Goal: Information Seeking & Learning: Learn about a topic

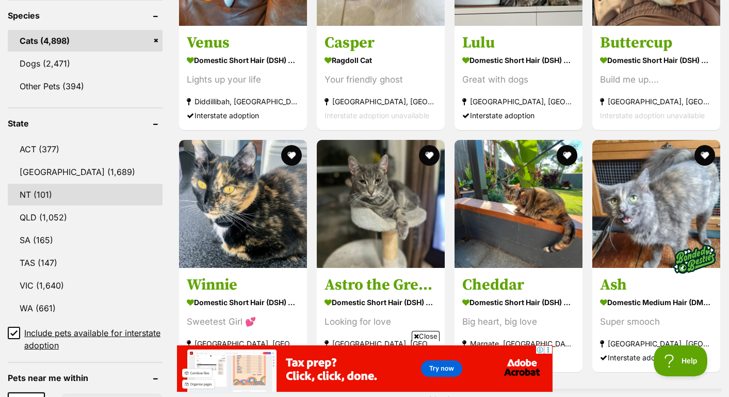
scroll to position [461, 0]
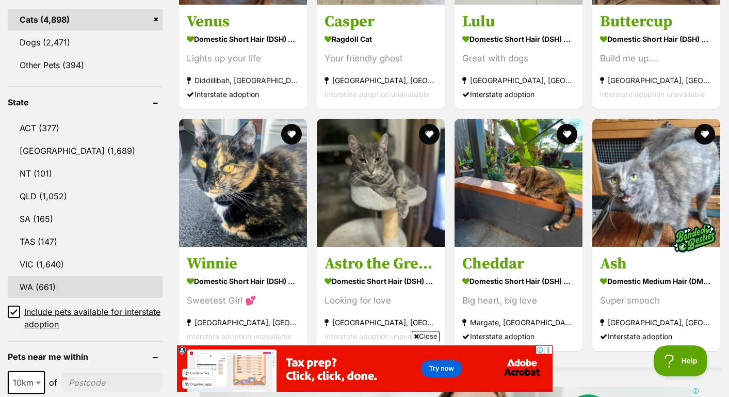
click at [65, 281] on link "WA (661)" at bounding box center [85, 287] width 155 height 22
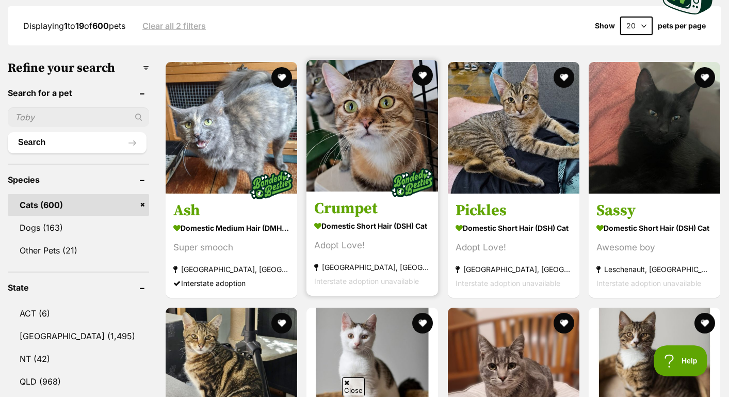
click at [353, 136] on img at bounding box center [372, 126] width 132 height 132
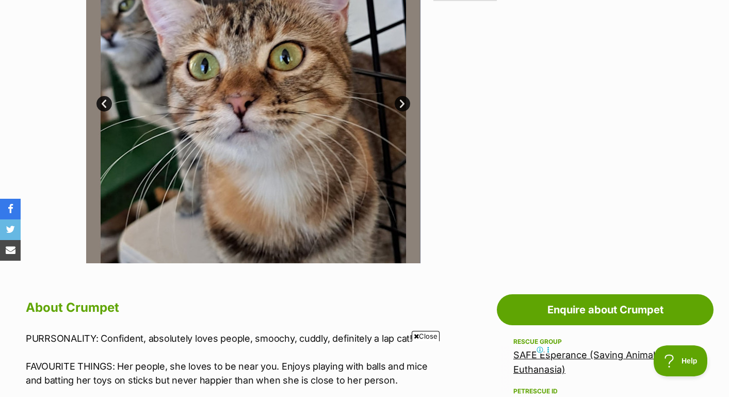
scroll to position [299, 0]
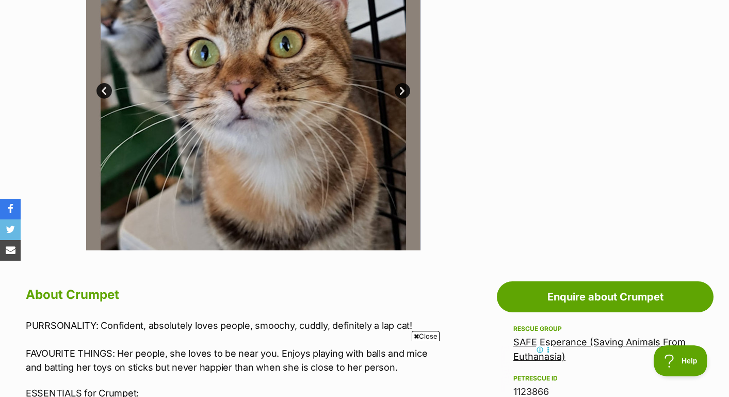
click at [426, 334] on span "Close" at bounding box center [426, 336] width 28 height 10
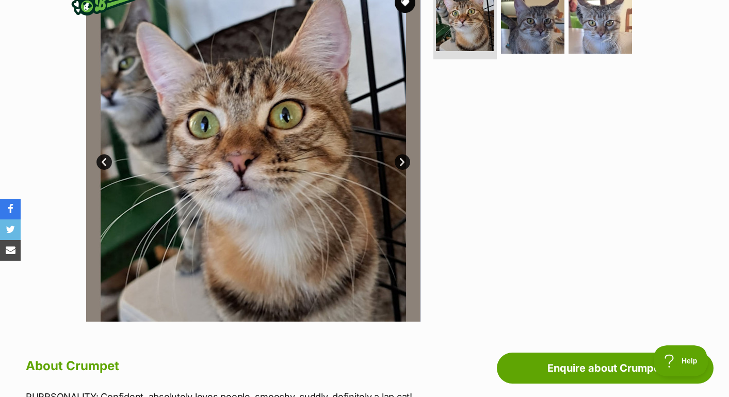
scroll to position [0, 0]
click at [405, 160] on link "Next" at bounding box center [402, 161] width 15 height 15
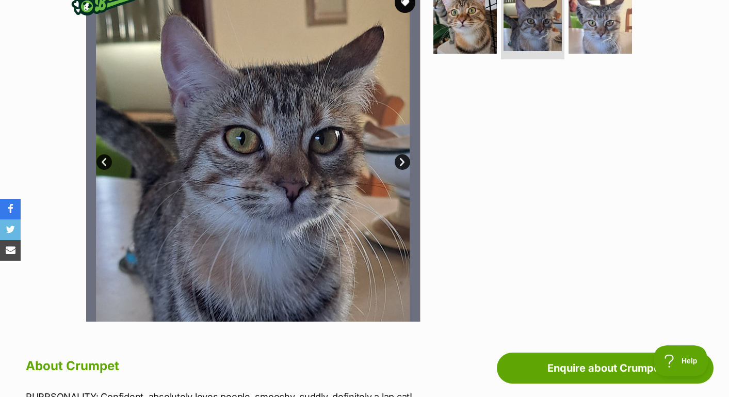
click at [403, 160] on link "Next" at bounding box center [402, 161] width 15 height 15
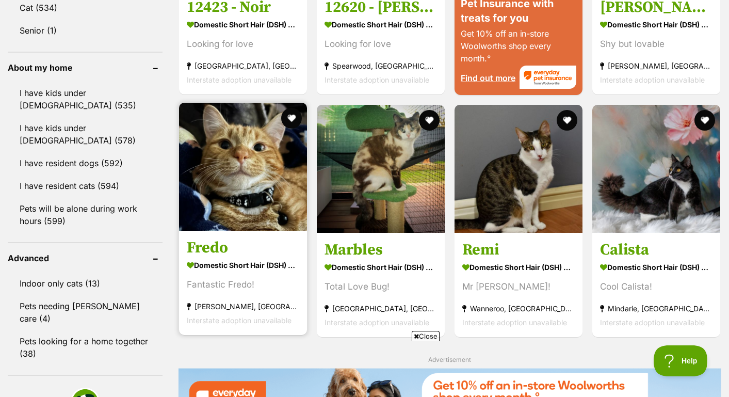
scroll to position [1141, 0]
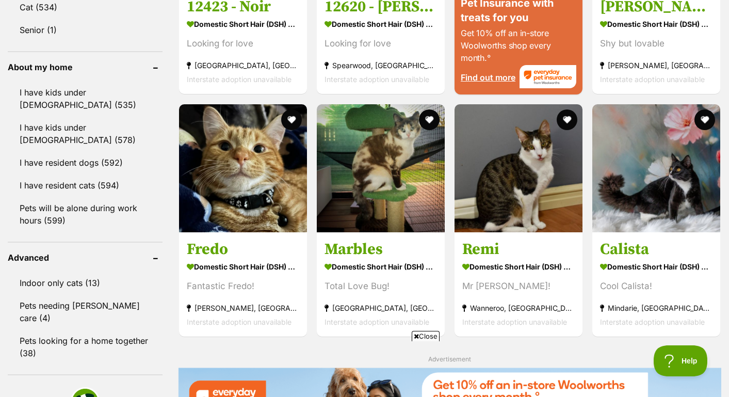
click at [421, 335] on span "Close" at bounding box center [426, 336] width 28 height 10
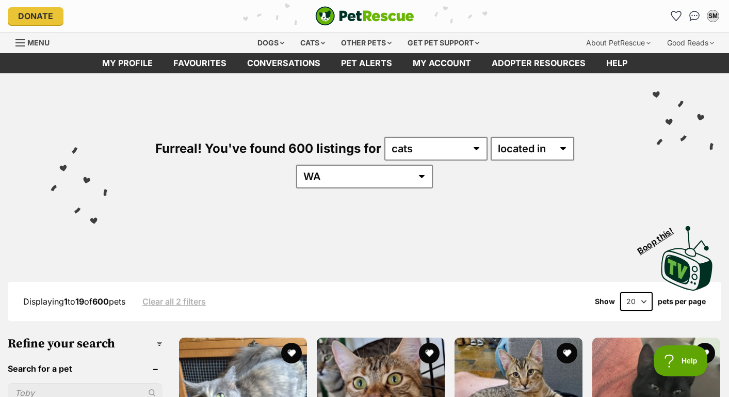
scroll to position [0, 0]
click at [633, 282] on div "Displaying 1 to 19 of 600 pets Clear all 2 filters Show 20 40 60 pets per page" at bounding box center [364, 301] width 713 height 39
select select "60"
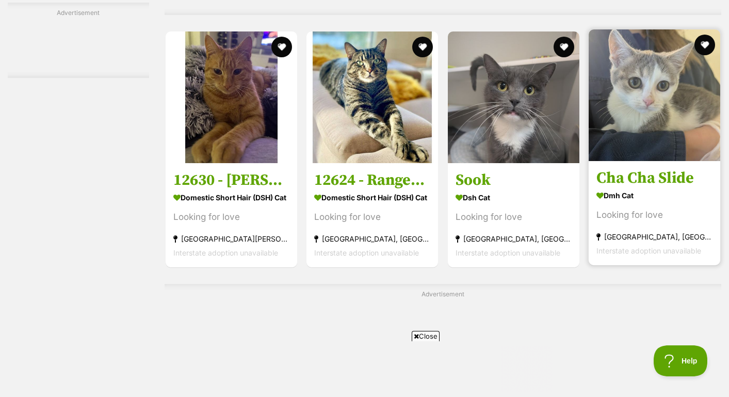
scroll to position [2591, 0]
click at [634, 255] on span "Interstate adoption unavailable" at bounding box center [648, 250] width 105 height 9
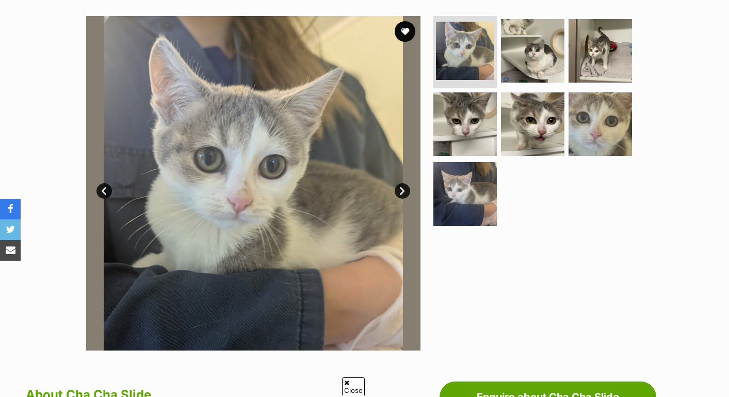
click at [392, 191] on img at bounding box center [253, 183] width 334 height 334
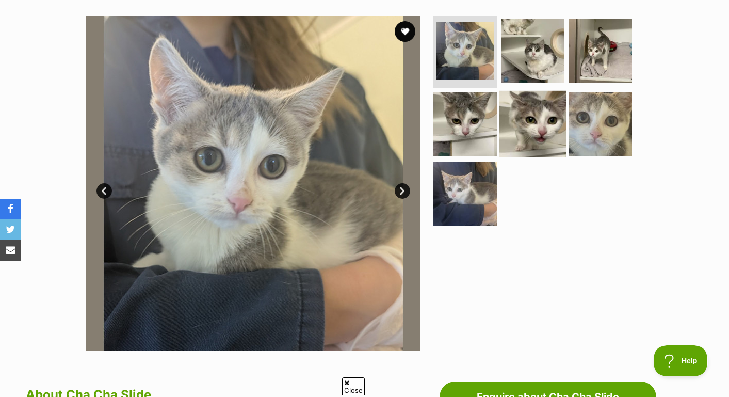
click at [500, 136] on img at bounding box center [532, 123] width 67 height 67
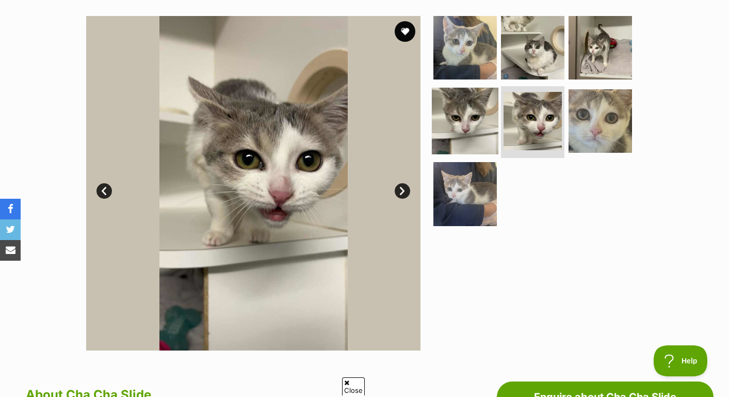
click at [456, 128] on img at bounding box center [465, 120] width 67 height 67
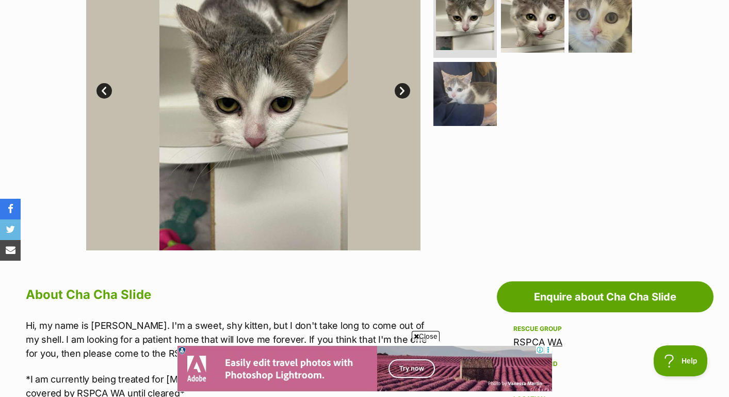
scroll to position [233, 0]
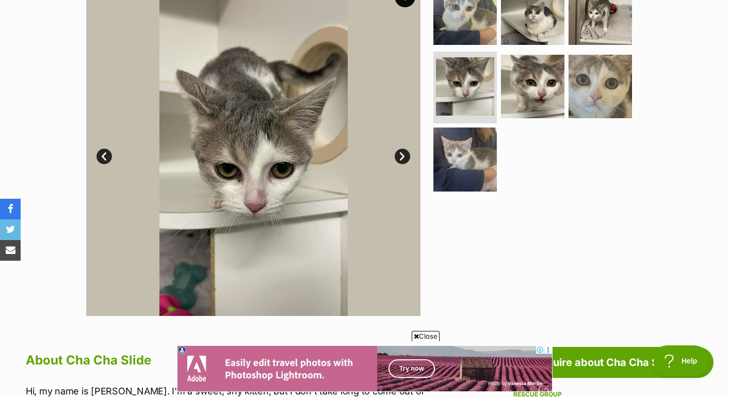
click at [400, 160] on link "Next" at bounding box center [402, 156] width 15 height 15
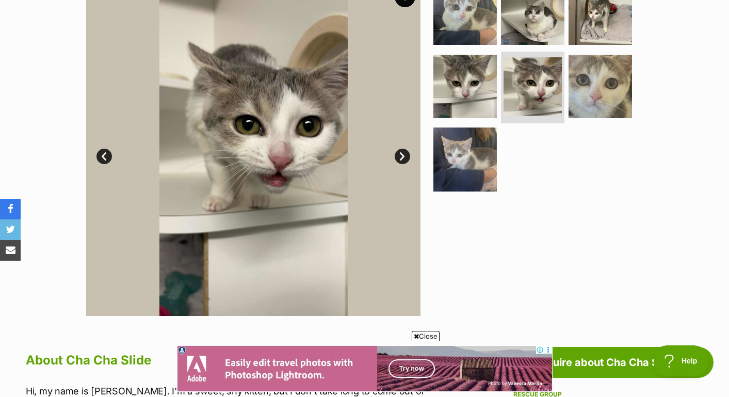
click at [400, 161] on link "Next" at bounding box center [402, 156] width 15 height 15
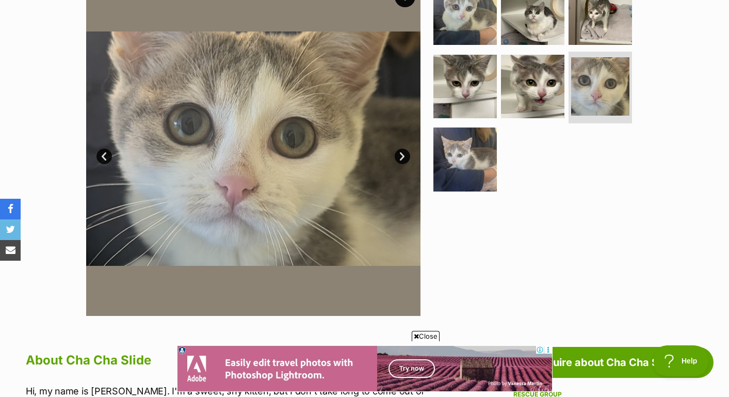
click at [399, 162] on link "Next" at bounding box center [402, 156] width 15 height 15
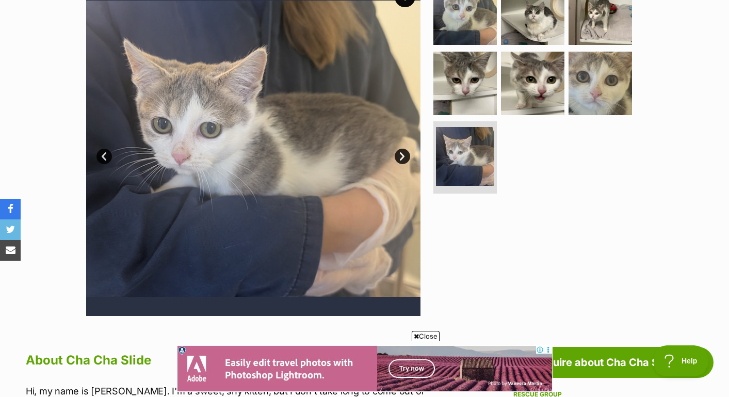
click at [399, 162] on link "Next" at bounding box center [402, 156] width 15 height 15
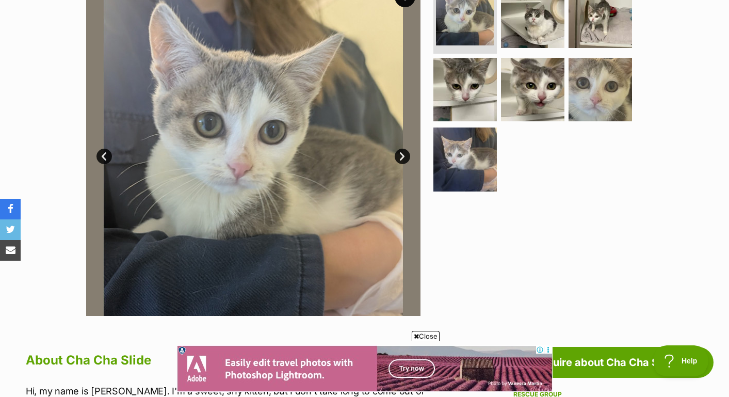
click at [397, 163] on img at bounding box center [253, 148] width 334 height 334
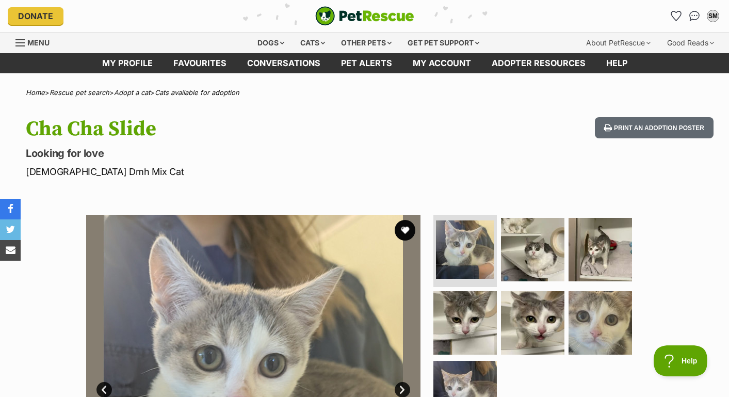
scroll to position [0, 0]
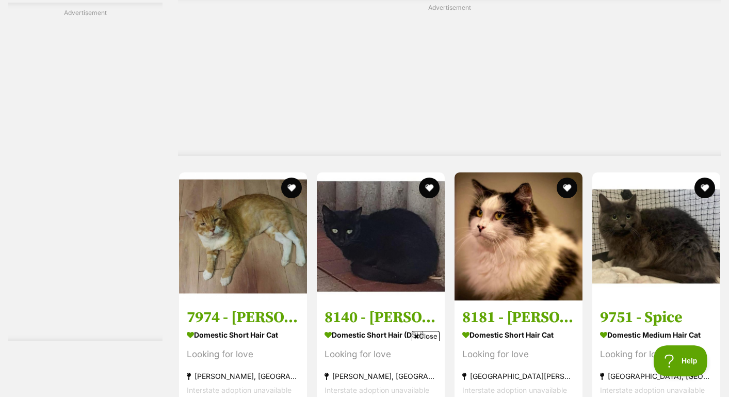
scroll to position [3651, 0]
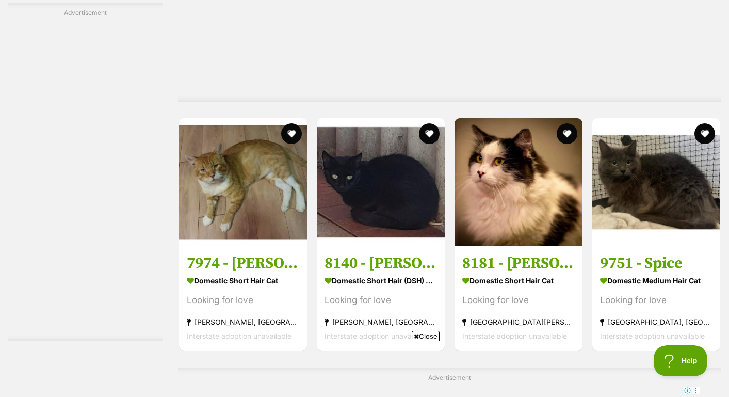
click at [420, 335] on span "Close" at bounding box center [426, 336] width 28 height 10
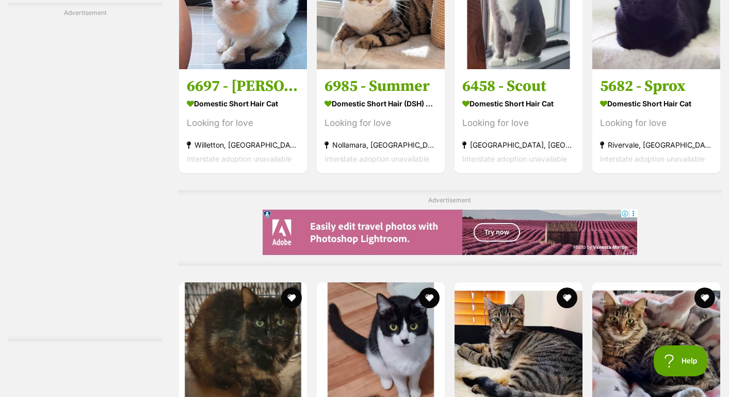
scroll to position [4497, 0]
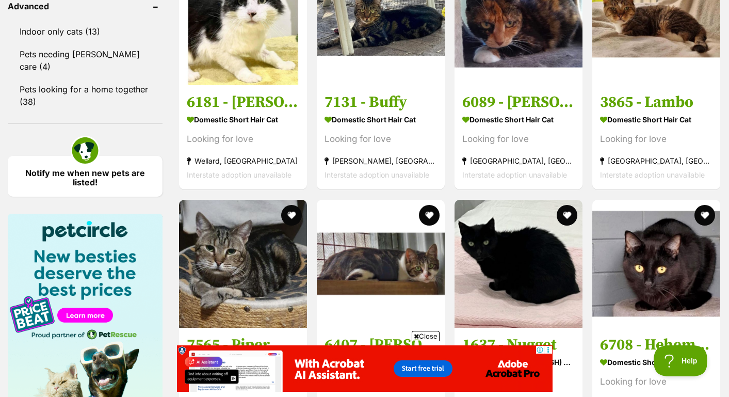
scroll to position [1408, 0]
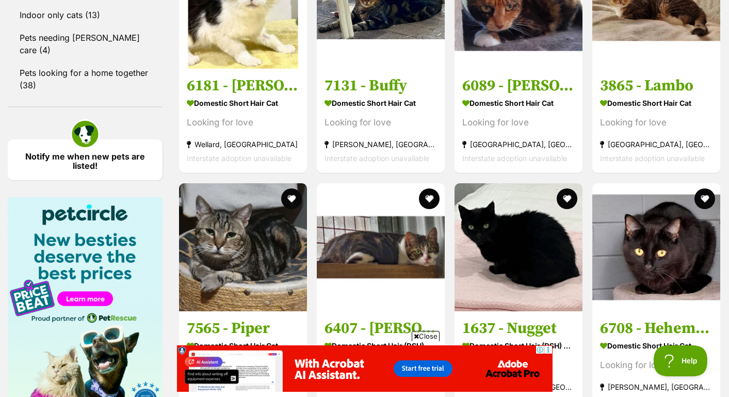
click at [420, 335] on span "Close" at bounding box center [426, 336] width 28 height 10
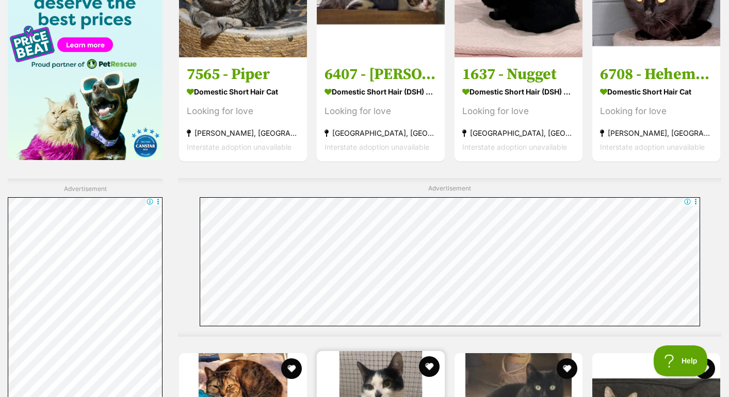
scroll to position [1535, 0]
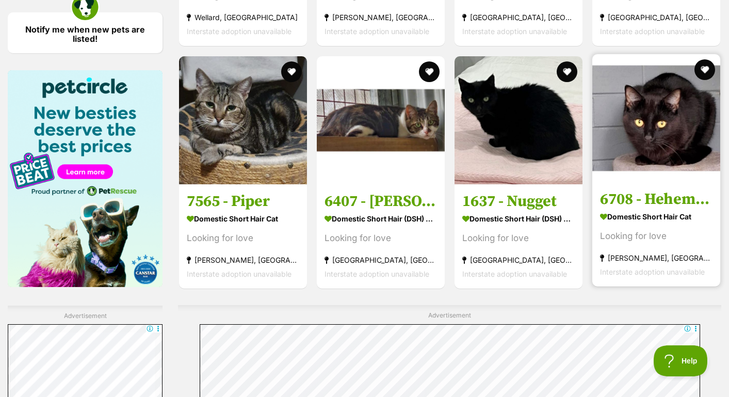
click at [687, 251] on strong "Maida Vale, WA" at bounding box center [656, 258] width 112 height 14
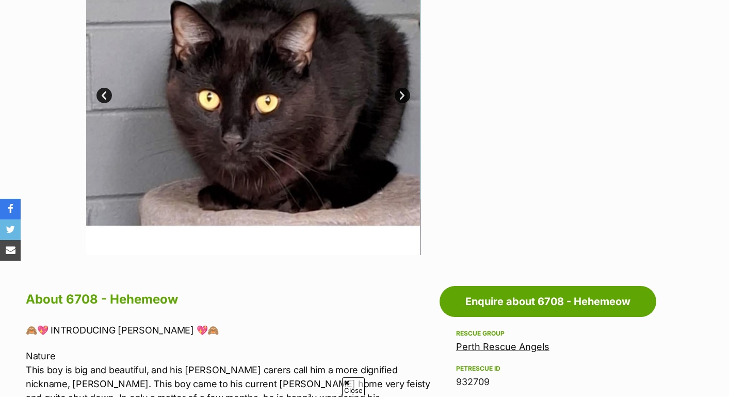
scroll to position [305, 0]
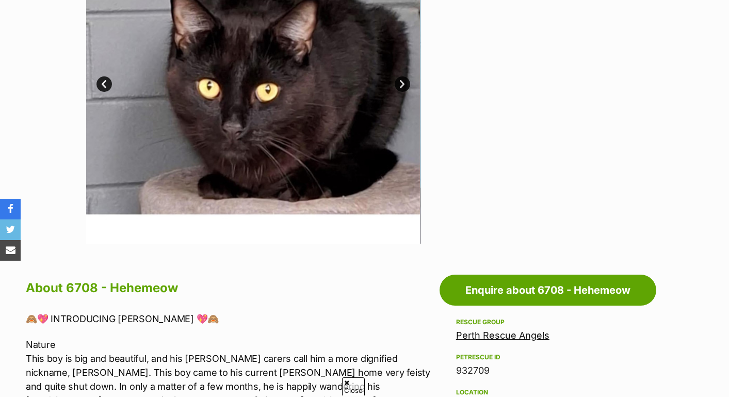
click at [400, 79] on link "Next" at bounding box center [402, 83] width 15 height 15
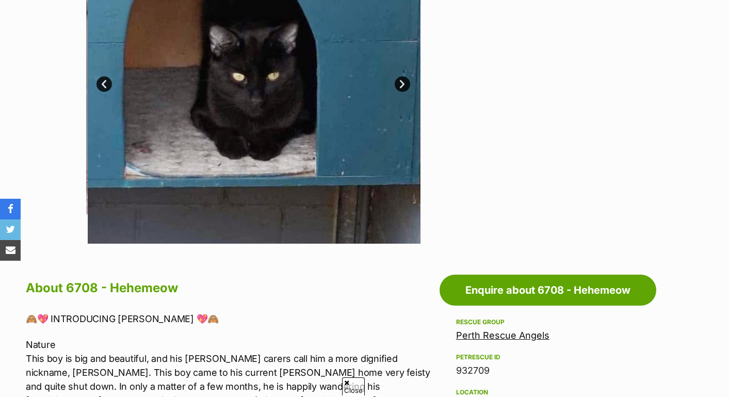
click at [400, 79] on link "Next" at bounding box center [402, 83] width 15 height 15
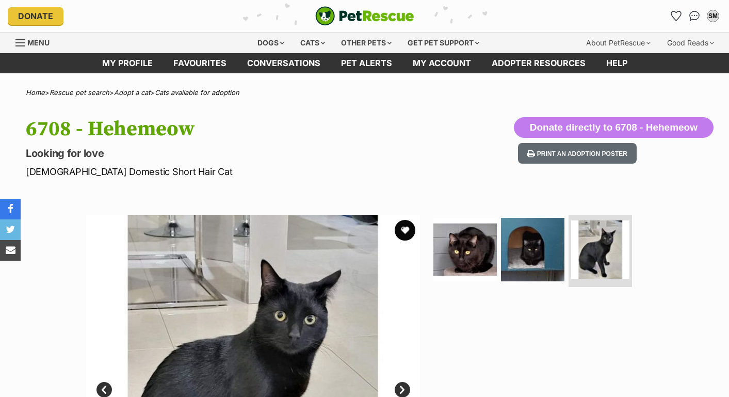
scroll to position [-2, 0]
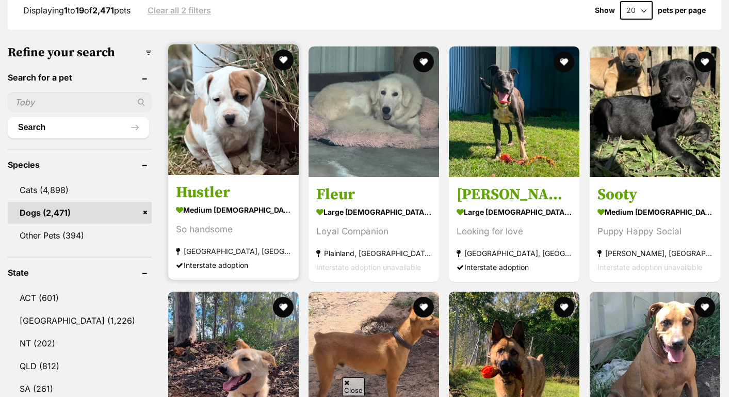
scroll to position [291, 0]
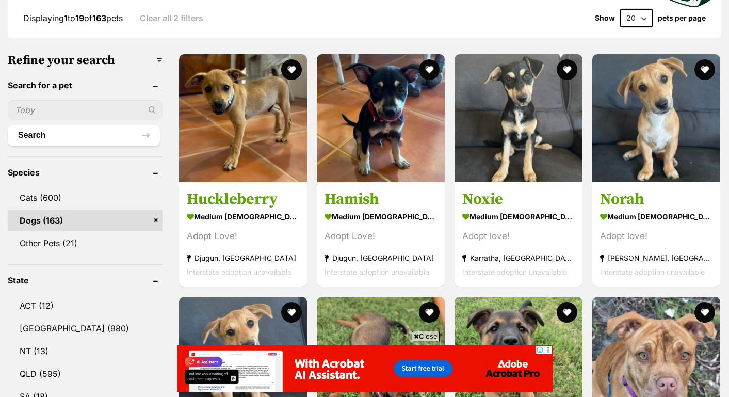
scroll to position [-10, 0]
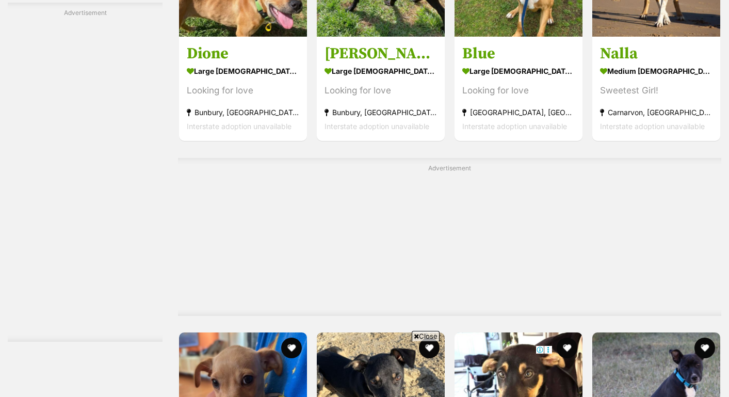
scroll to position [3178, 1]
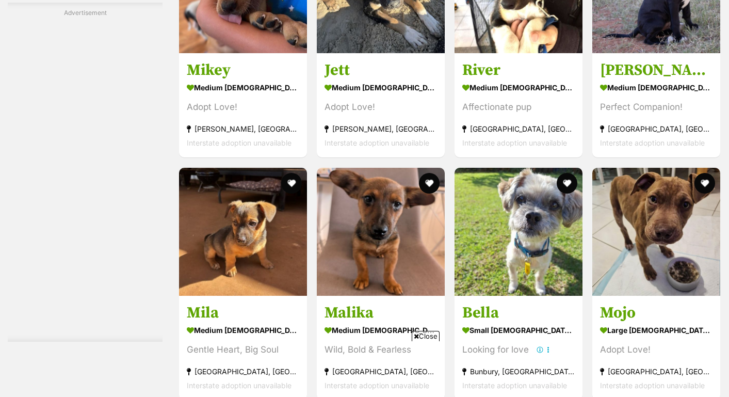
click at [432, 338] on span "Close" at bounding box center [426, 336] width 28 height 10
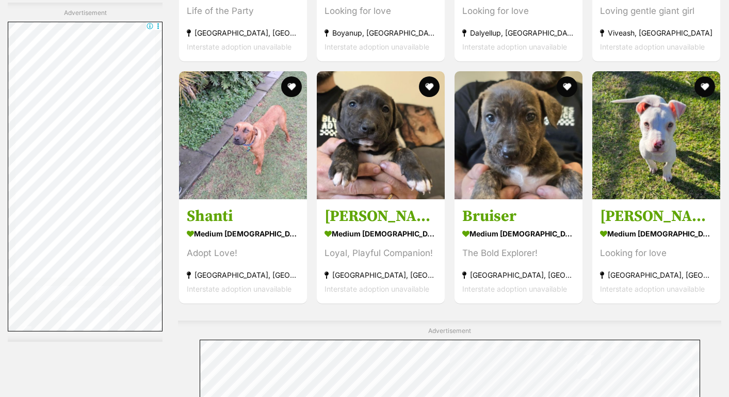
scroll to position [4362, 0]
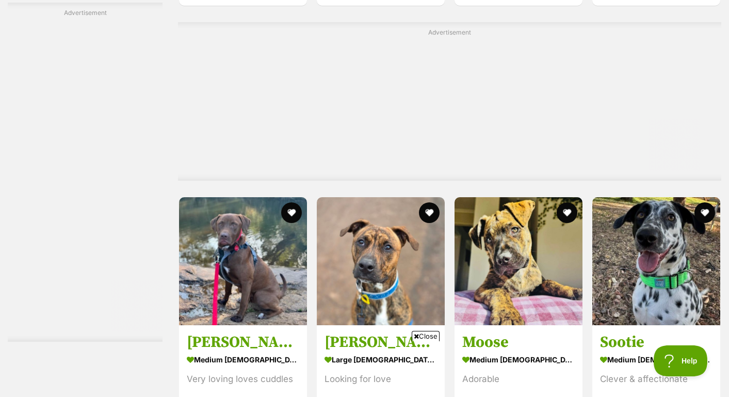
scroll to position [2372, 0]
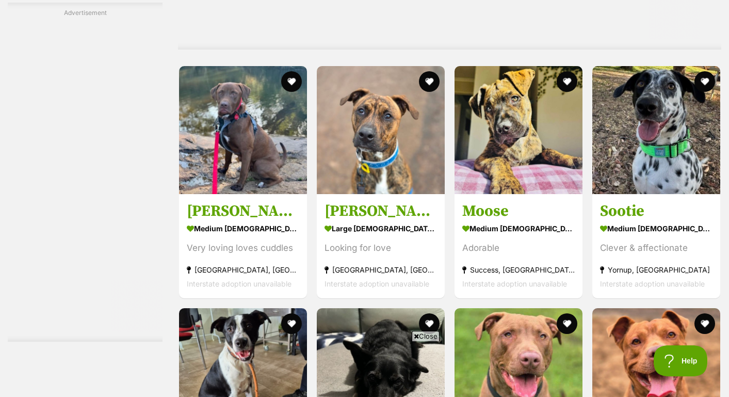
click at [417, 335] on icon at bounding box center [416, 336] width 5 height 7
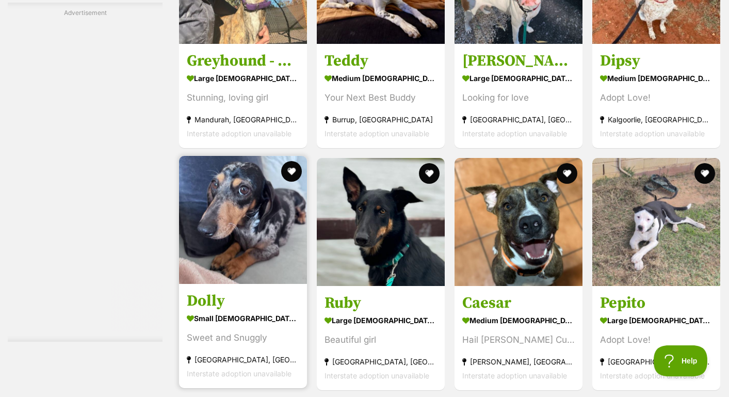
scroll to position [3611, 0]
click at [244, 369] on span "Interstate adoption unavailable" at bounding box center [239, 373] width 105 height 9
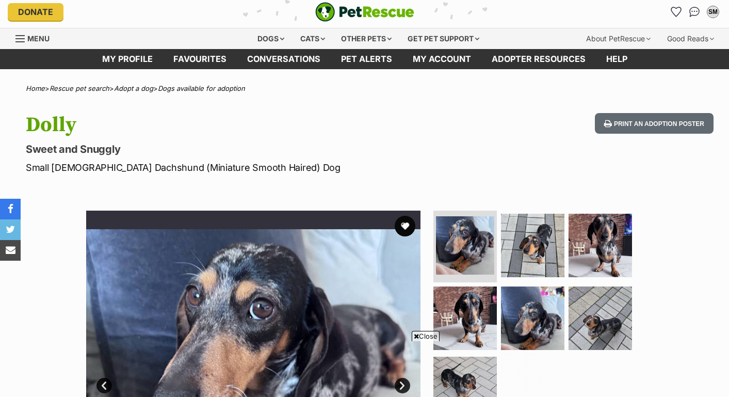
scroll to position [146, 0]
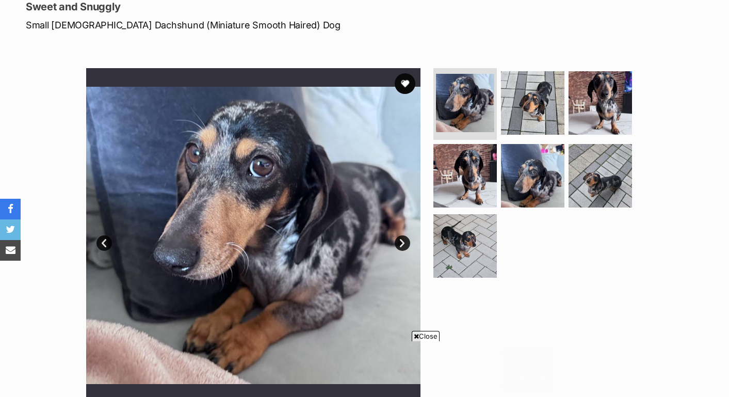
click at [407, 240] on link "Next" at bounding box center [402, 242] width 15 height 15
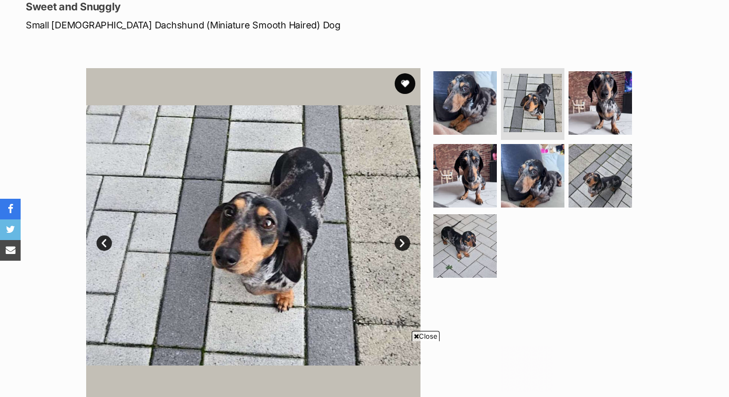
click at [406, 240] on link "Next" at bounding box center [402, 242] width 15 height 15
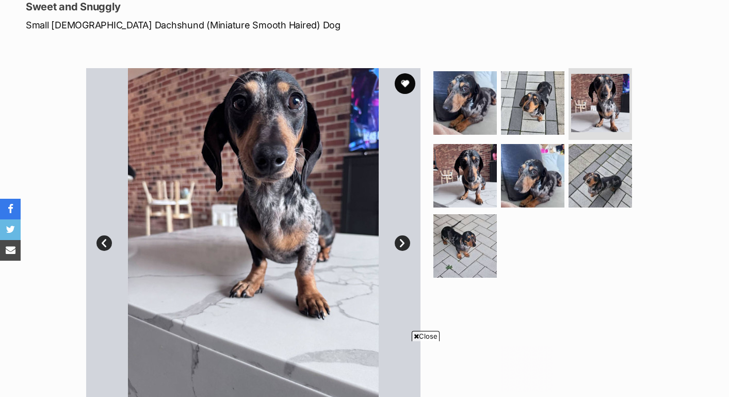
scroll to position [0, 0]
click at [406, 240] on link "Next" at bounding box center [402, 242] width 15 height 15
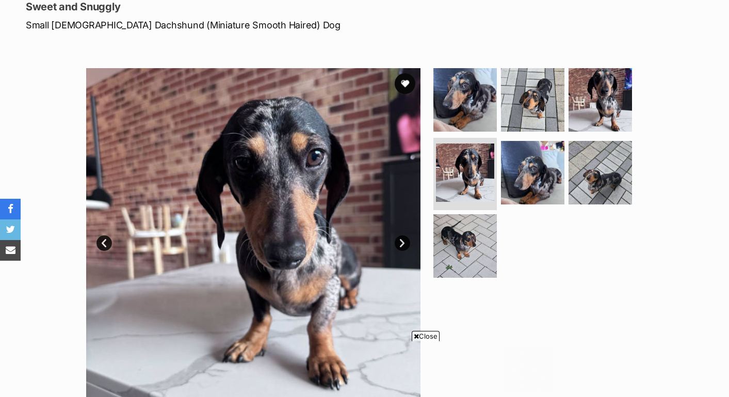
click at [407, 242] on link "Next" at bounding box center [402, 242] width 15 height 15
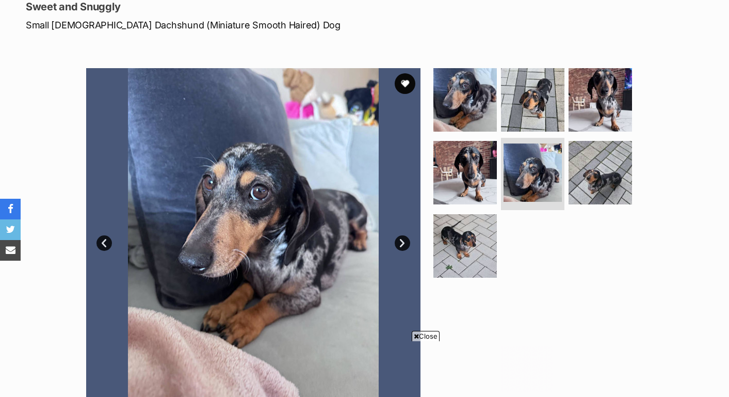
click at [407, 242] on link "Next" at bounding box center [402, 242] width 15 height 15
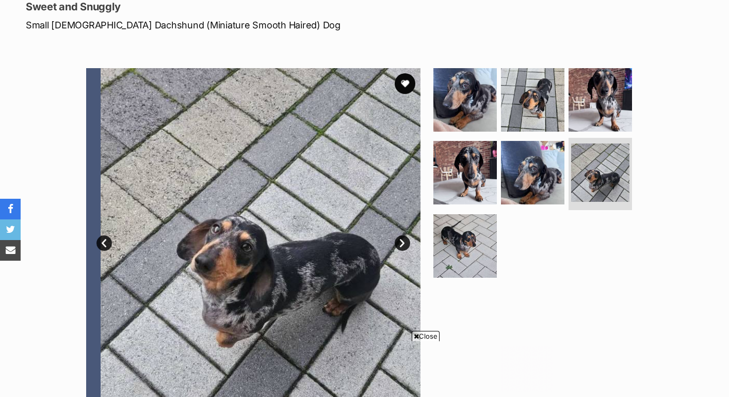
click at [397, 245] on link "Next" at bounding box center [402, 242] width 15 height 15
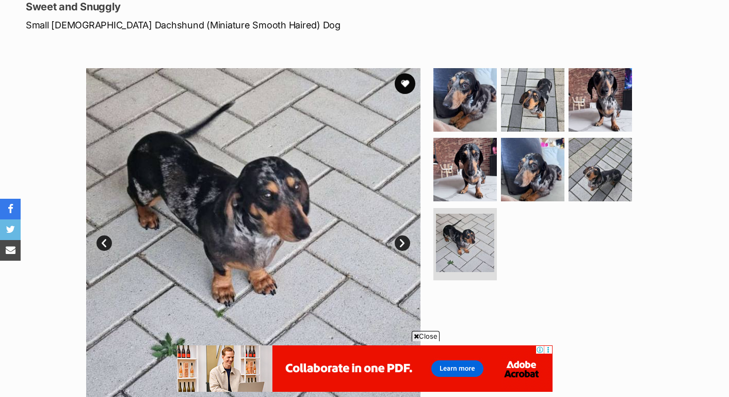
scroll to position [280, 0]
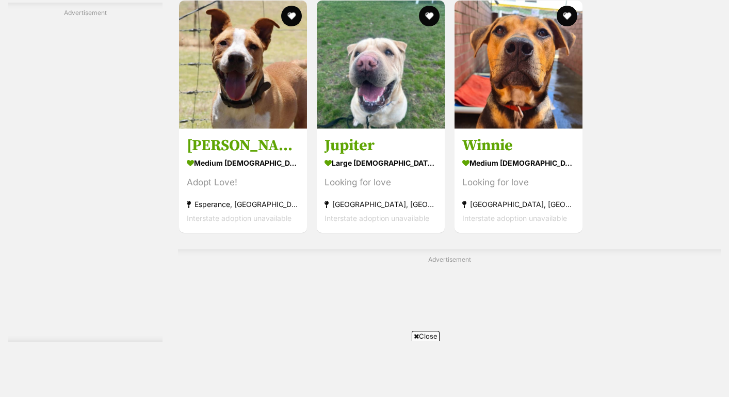
scroll to position [3763, 0]
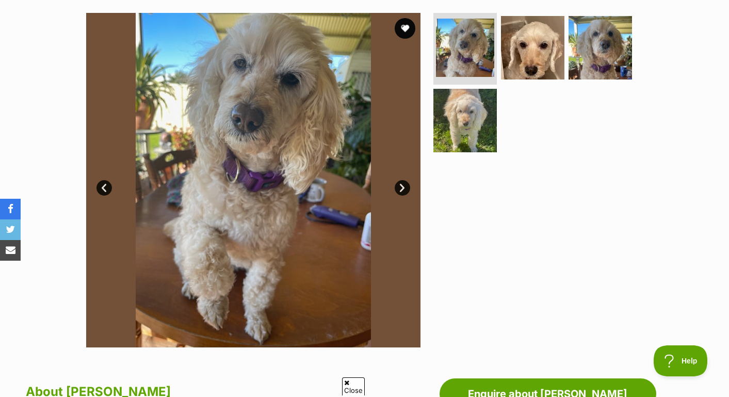
click at [499, 122] on ul at bounding box center [536, 86] width 211 height 146
click at [474, 122] on img at bounding box center [465, 120] width 67 height 67
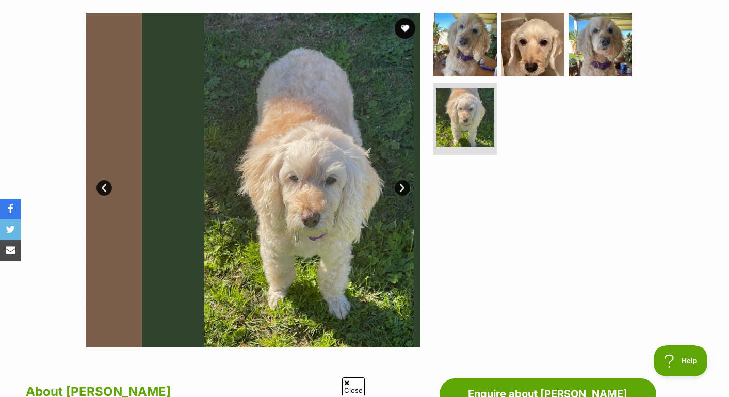
drag, startPoint x: 541, startPoint y: 58, endPoint x: 566, endPoint y: 67, distance: 26.0
click at [542, 58] on img at bounding box center [532, 44] width 63 height 63
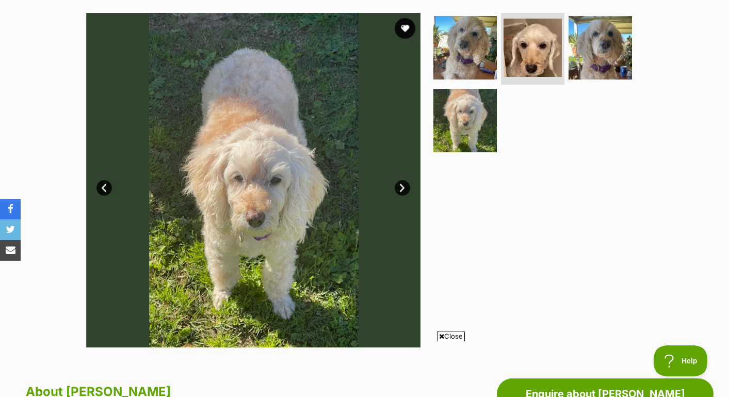
click at [566, 68] on ul at bounding box center [536, 86] width 211 height 146
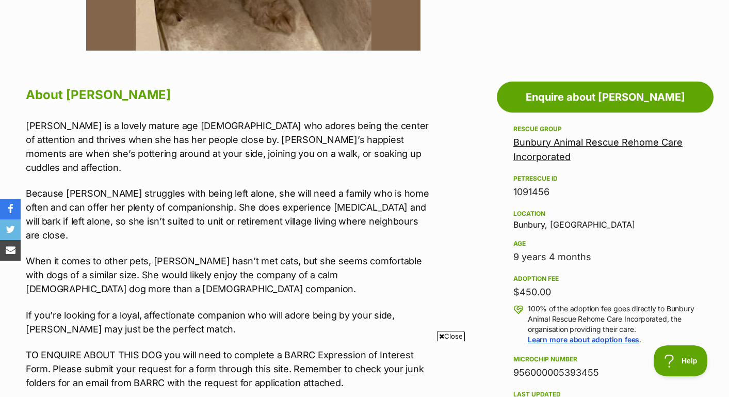
scroll to position [501, 0]
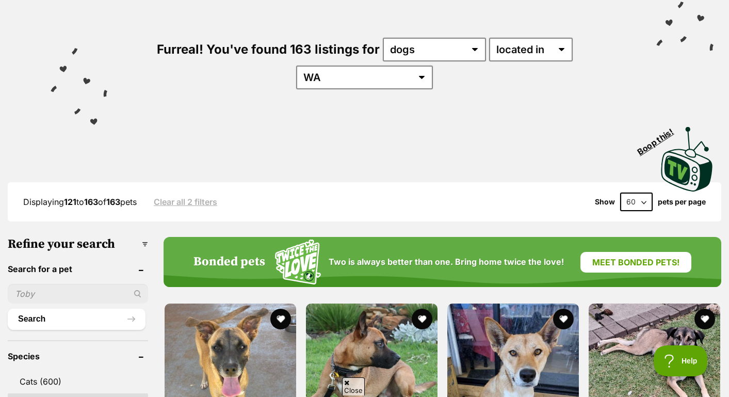
scroll to position [318, 0]
